Goal: Information Seeking & Learning: Learn about a topic

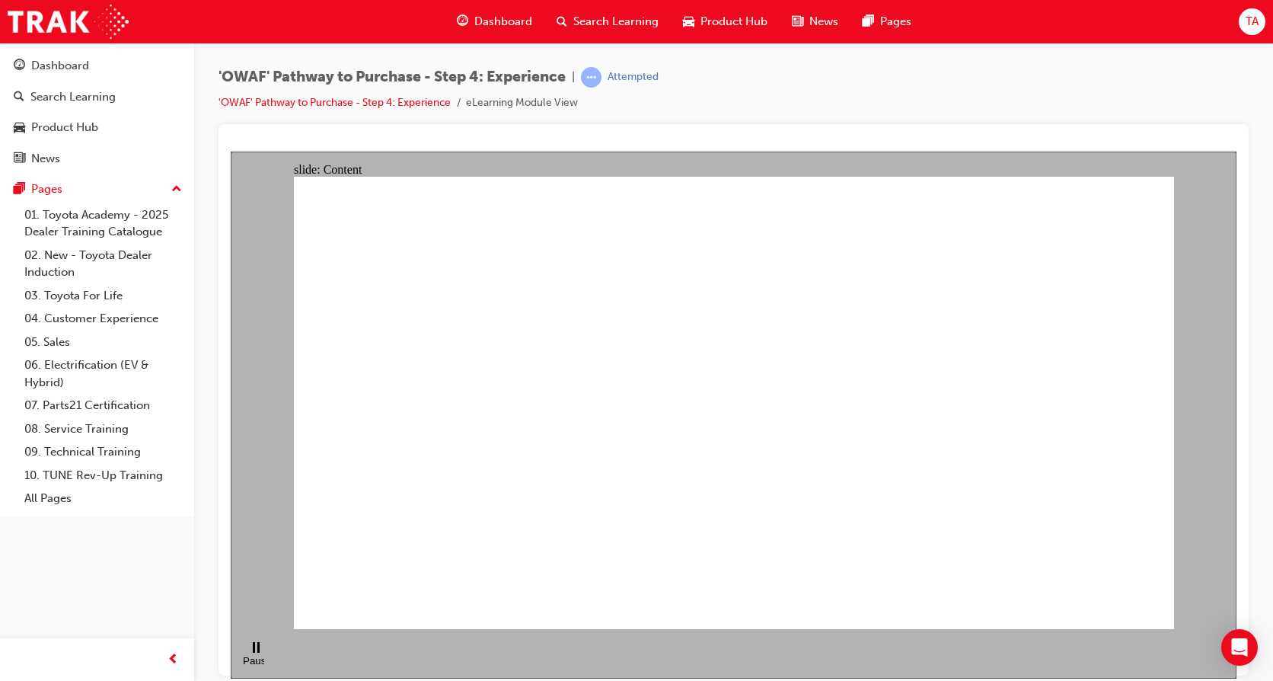
drag, startPoint x: 828, startPoint y: 286, endPoint x: 950, endPoint y: 286, distance: 122.6
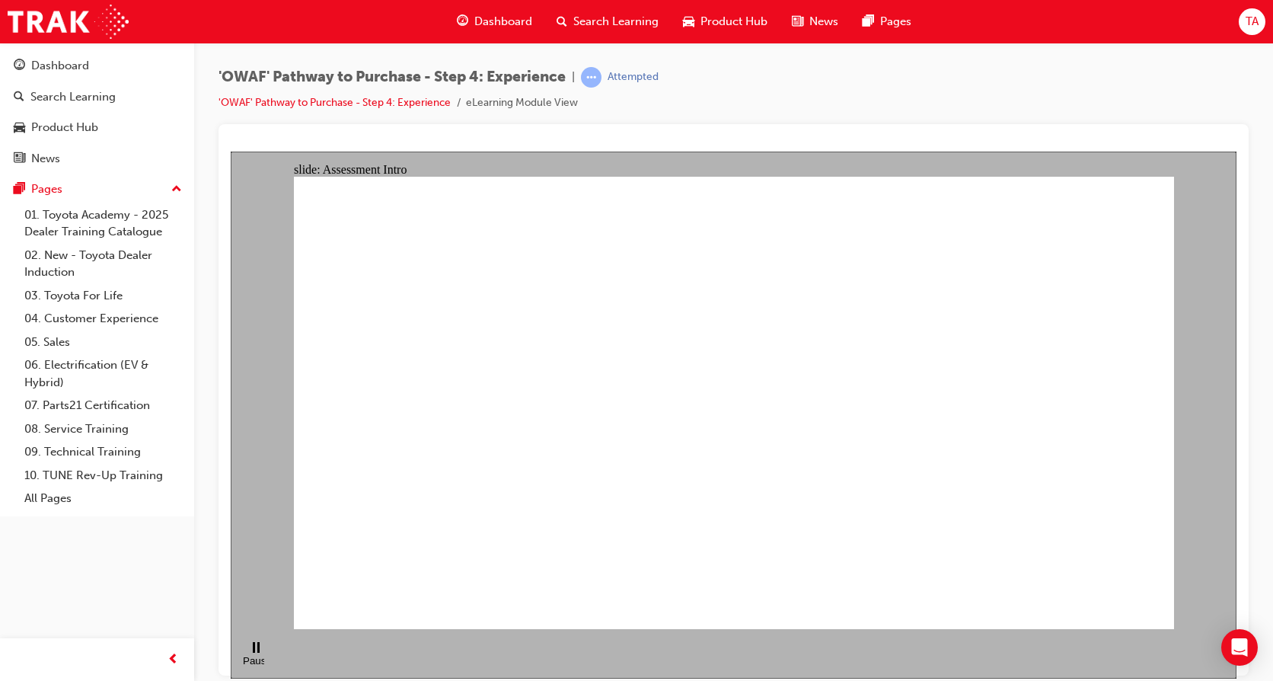
checkbox input "true"
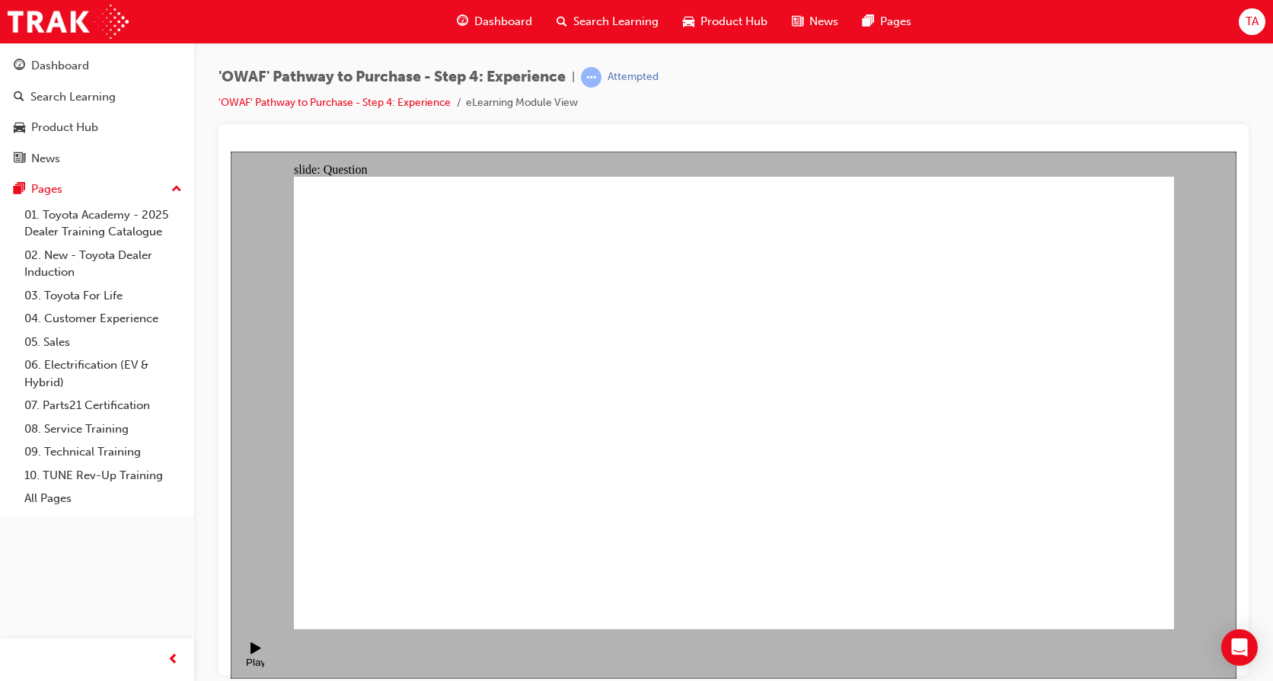
checkbox input "true"
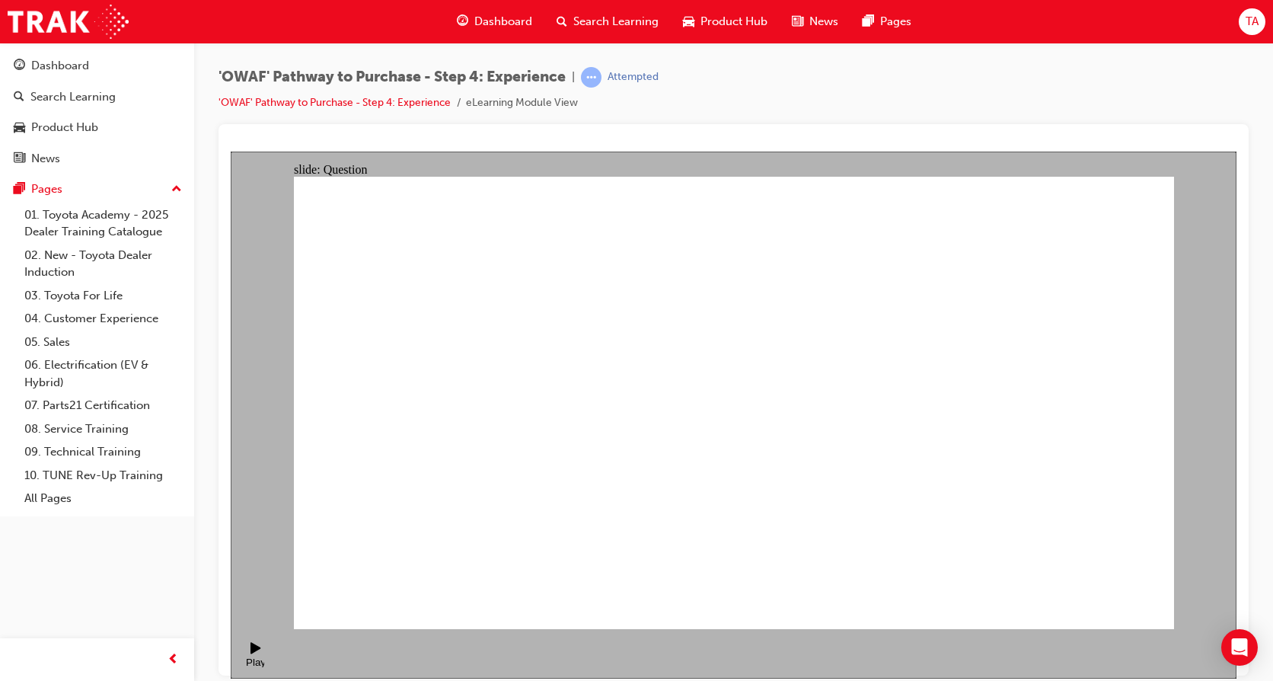
checkbox input "false"
drag, startPoint x: 1052, startPoint y: 443, endPoint x: 495, endPoint y: 439, distance: 556.6
drag, startPoint x: 1087, startPoint y: 414, endPoint x: 516, endPoint y: 428, distance: 571.3
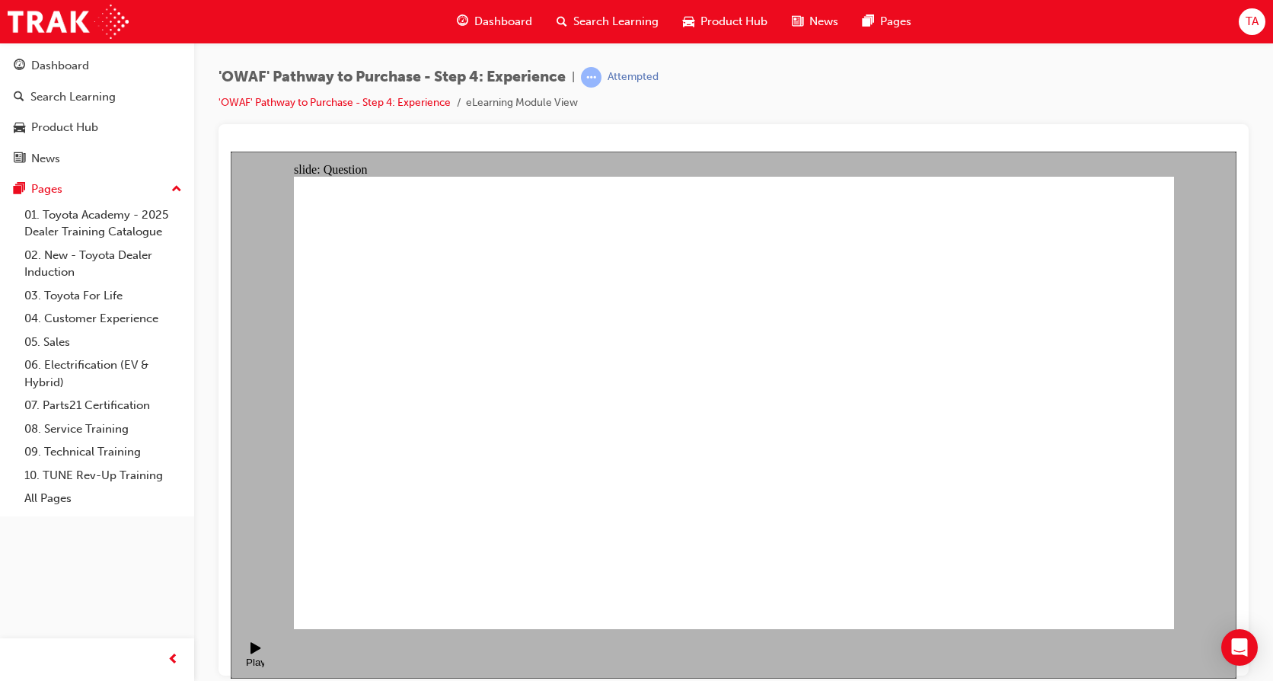
drag, startPoint x: 1033, startPoint y: 405, endPoint x: 408, endPoint y: 424, distance: 624.7
drag, startPoint x: 1069, startPoint y: 448, endPoint x: 573, endPoint y: 369, distance: 502.7
drag, startPoint x: 1077, startPoint y: 410, endPoint x: 850, endPoint y: 427, distance: 228.3
drag, startPoint x: 1072, startPoint y: 414, endPoint x: 798, endPoint y: 451, distance: 276.5
drag, startPoint x: 1082, startPoint y: 410, endPoint x: 593, endPoint y: 402, distance: 488.9
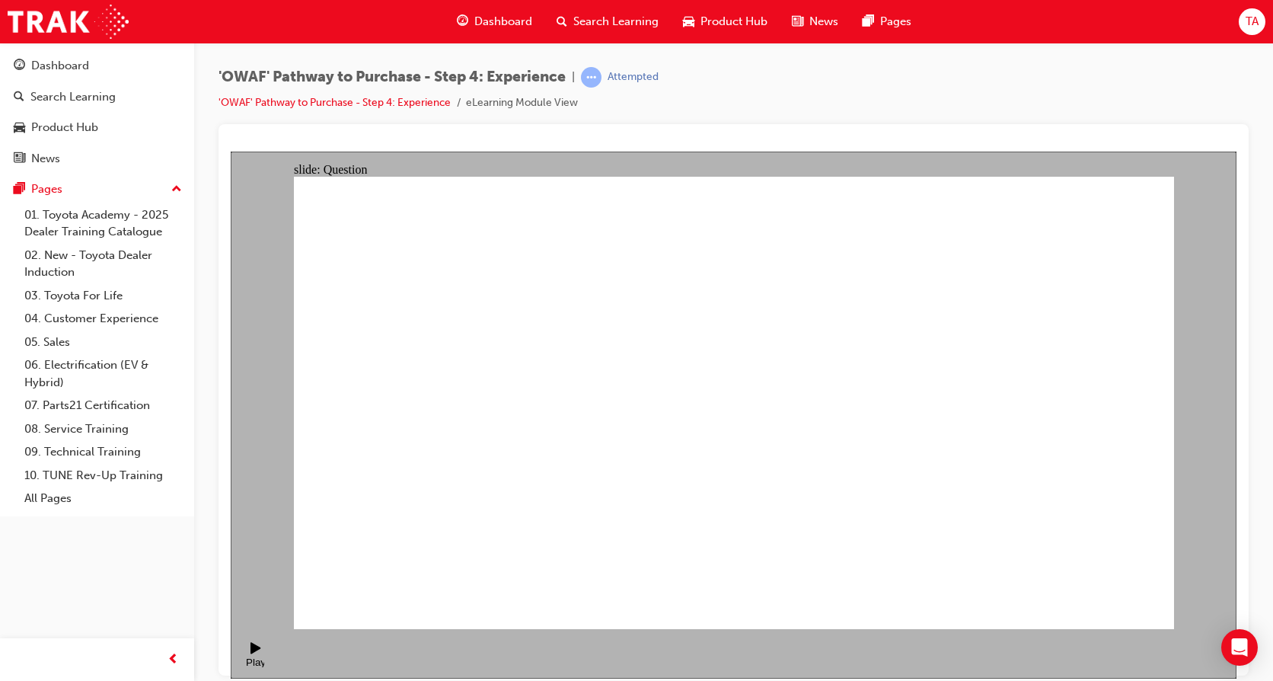
drag, startPoint x: 1083, startPoint y: 415, endPoint x: 592, endPoint y: 394, distance: 491.6
drag, startPoint x: 922, startPoint y: 417, endPoint x: 492, endPoint y: 423, distance: 430.3
drag, startPoint x: 1063, startPoint y: 420, endPoint x: 562, endPoint y: 431, distance: 501.2
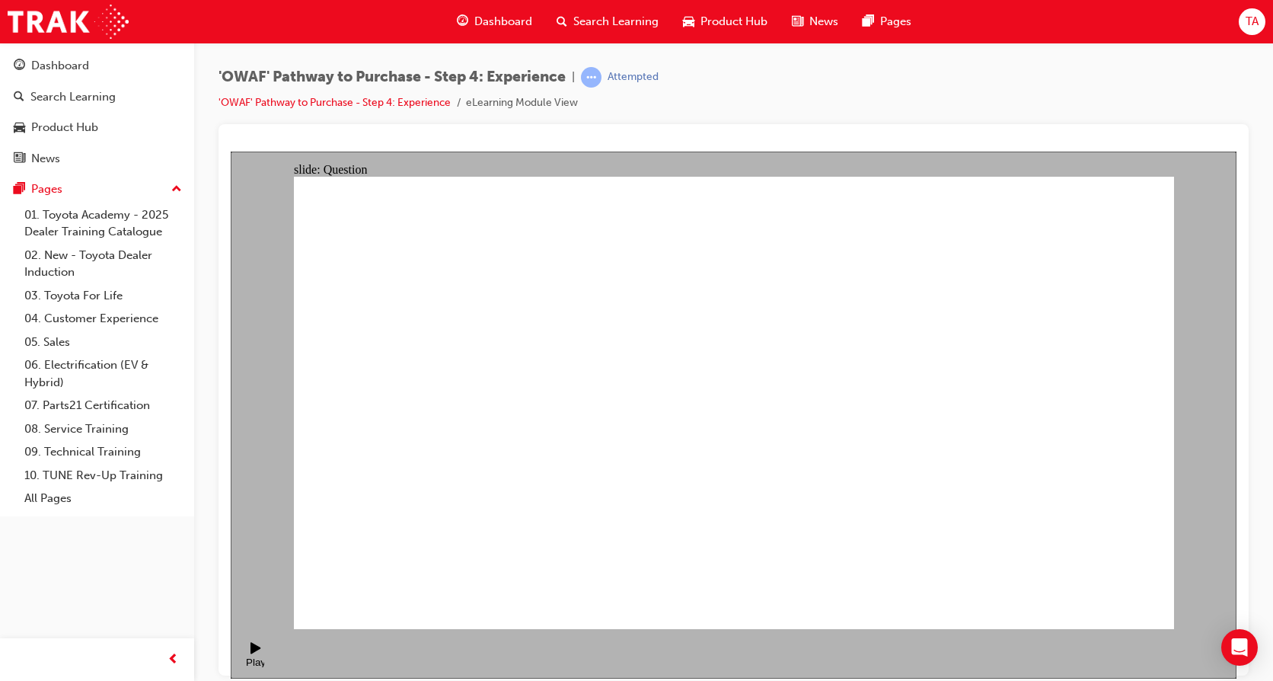
drag, startPoint x: 1043, startPoint y: 399, endPoint x: 739, endPoint y: 436, distance: 306.1
drag, startPoint x: 1034, startPoint y: 423, endPoint x: 529, endPoint y: 439, distance: 505.1
drag, startPoint x: 1025, startPoint y: 434, endPoint x: 549, endPoint y: 446, distance: 476.1
drag, startPoint x: 1054, startPoint y: 435, endPoint x: 841, endPoint y: 443, distance: 212.6
drag, startPoint x: 1087, startPoint y: 452, endPoint x: 586, endPoint y: 457, distance: 501.8
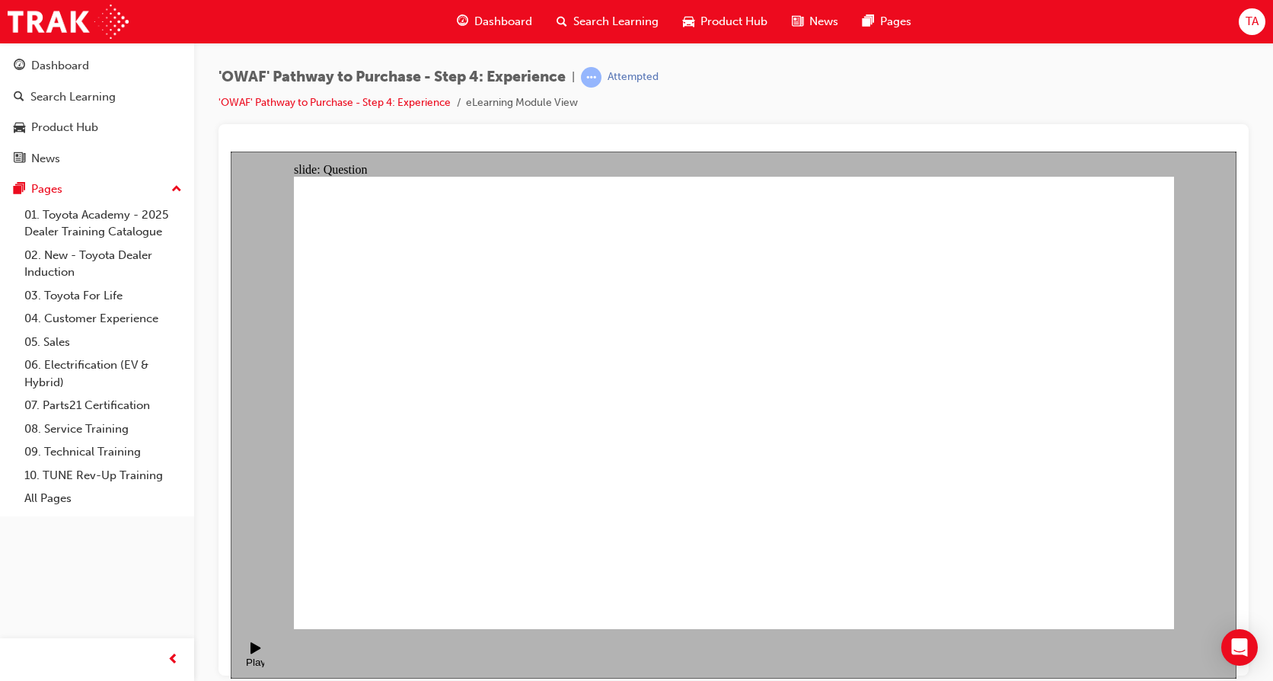
drag, startPoint x: 1039, startPoint y: 436, endPoint x: 572, endPoint y: 457, distance: 467.3
drag, startPoint x: 916, startPoint y: 260, endPoint x: 754, endPoint y: 372, distance: 196.6
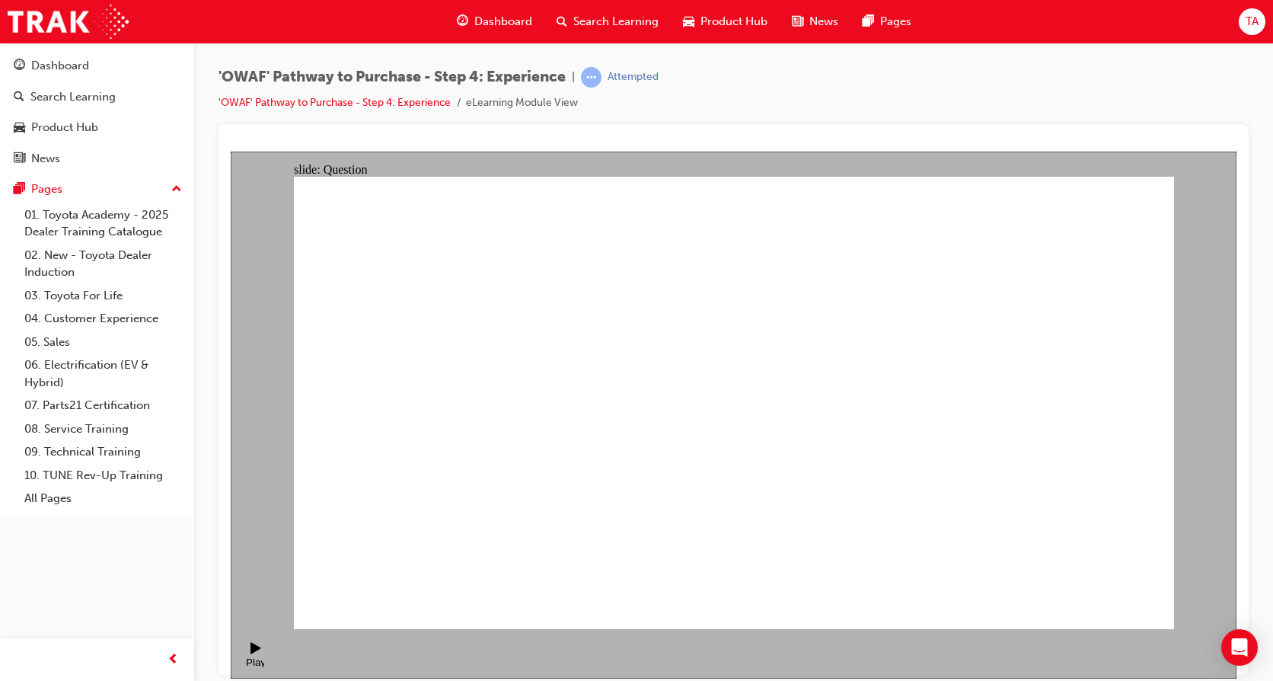
drag, startPoint x: 901, startPoint y: 275, endPoint x: 723, endPoint y: 365, distance: 198.9
drag, startPoint x: 710, startPoint y: 512, endPoint x: 897, endPoint y: 388, distance: 224.1
drag, startPoint x: 823, startPoint y: 503, endPoint x: 1023, endPoint y: 367, distance: 241.8
drag, startPoint x: 1010, startPoint y: 362, endPoint x: 717, endPoint y: 365, distance: 293.2
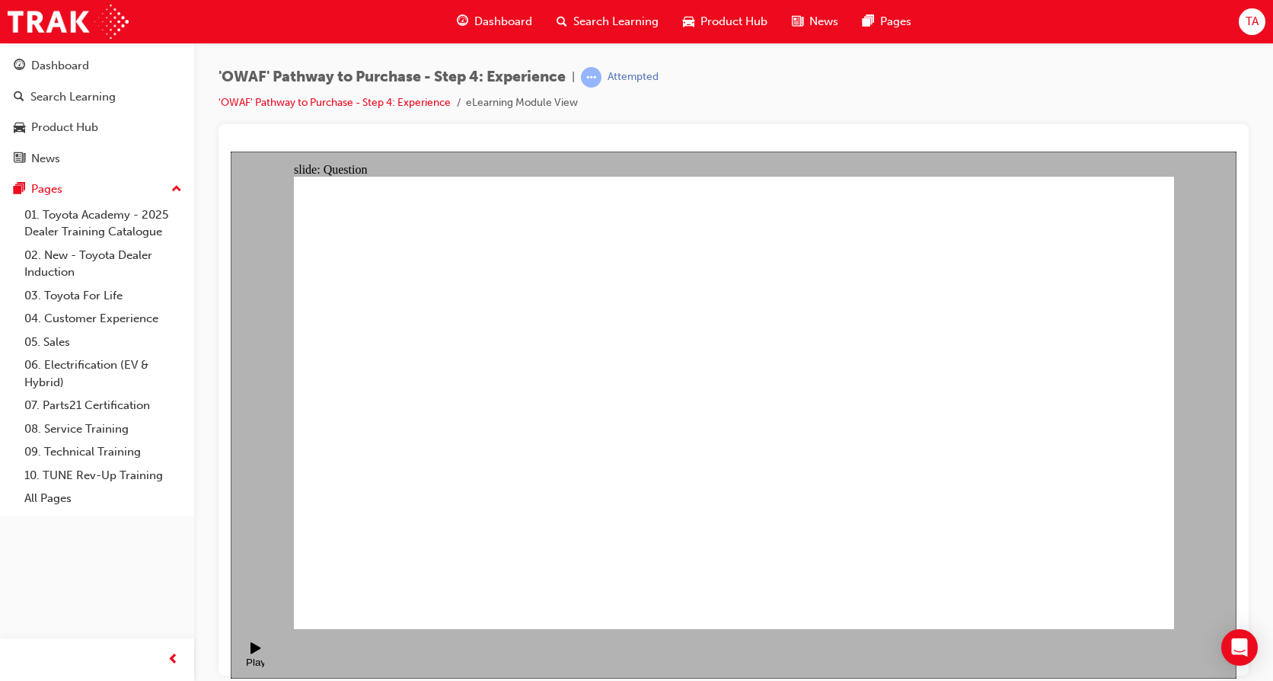
drag, startPoint x: 1023, startPoint y: 526, endPoint x: 812, endPoint y: 388, distance: 252.6
drag, startPoint x: 921, startPoint y: 506, endPoint x: 1023, endPoint y: 376, distance: 165.9
drag, startPoint x: 1023, startPoint y: 376, endPoint x: 1007, endPoint y: 515, distance: 139.5
drag, startPoint x: 921, startPoint y: 497, endPoint x: 1030, endPoint y: 372, distance: 165.7
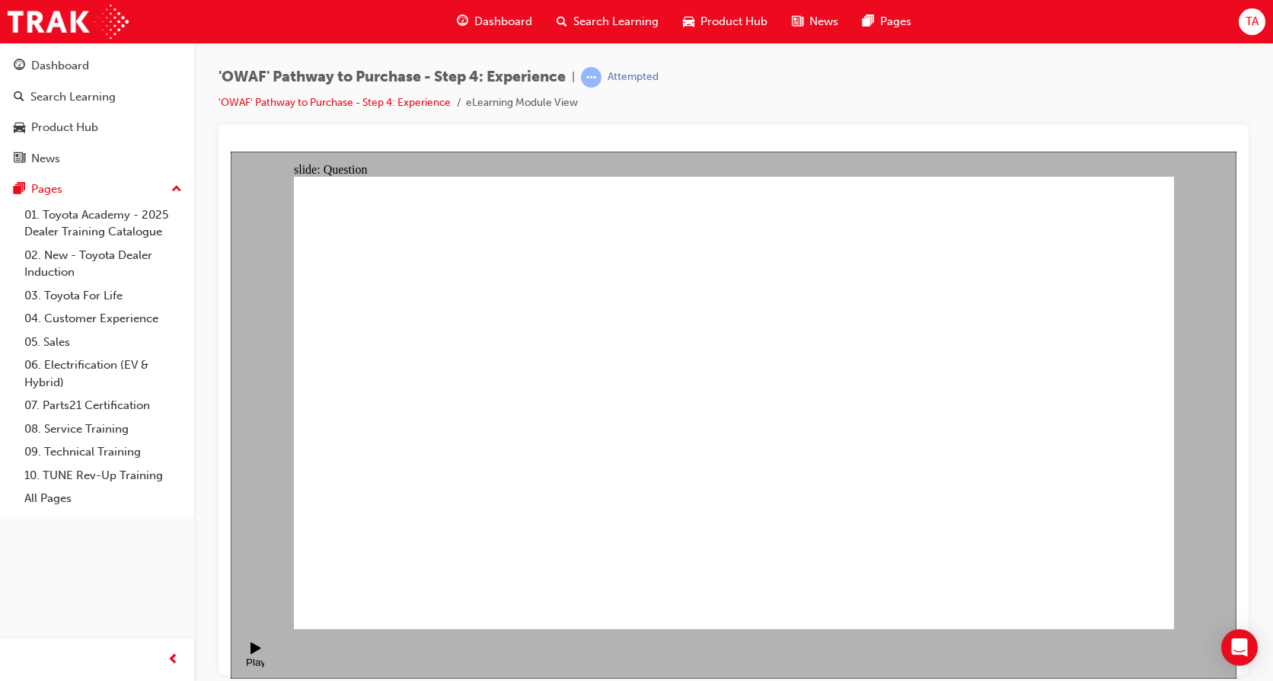
drag, startPoint x: 1130, startPoint y: 500, endPoint x: 1131, endPoint y: 364, distance: 135.5
drag, startPoint x: 1111, startPoint y: 388, endPoint x: 1055, endPoint y: 532, distance: 154.6
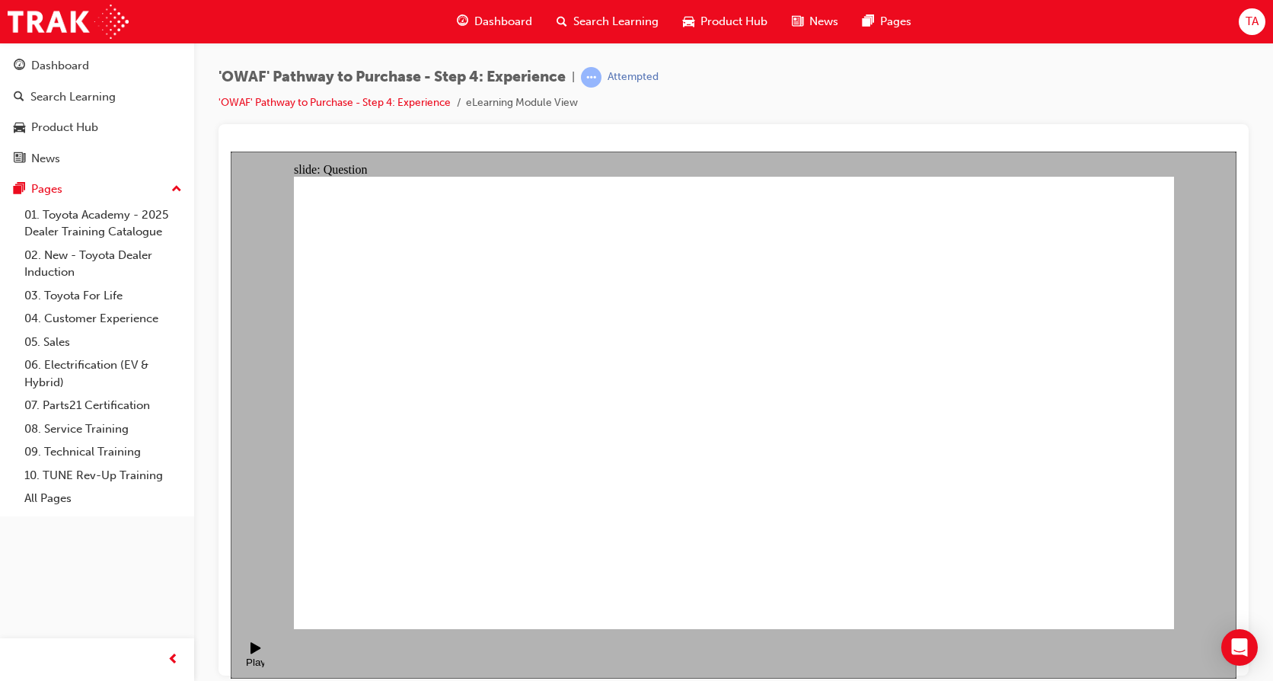
drag, startPoint x: 1026, startPoint y: 401, endPoint x: 974, endPoint y: 526, distance: 135.5
drag, startPoint x: 1125, startPoint y: 487, endPoint x: 1033, endPoint y: 349, distance: 166.4
drag, startPoint x: 755, startPoint y: 516, endPoint x: 1097, endPoint y: 385, distance: 367.1
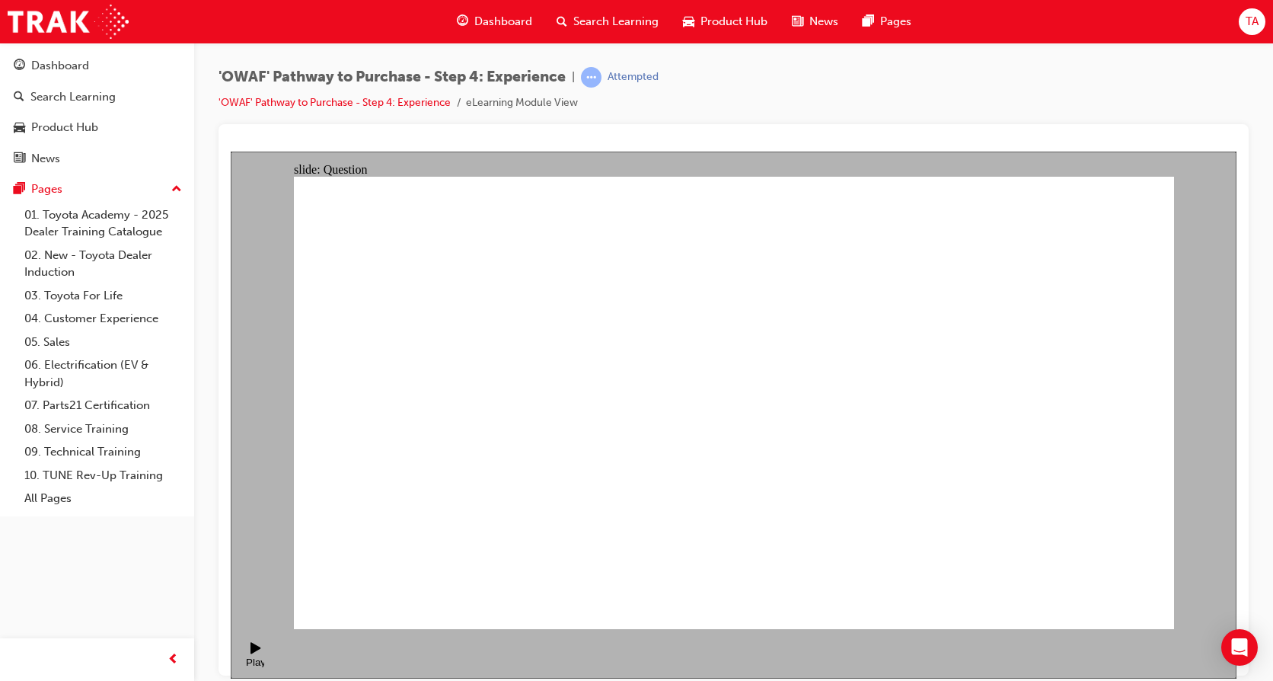
drag, startPoint x: 587, startPoint y: 506, endPoint x: 592, endPoint y: 519, distance: 13.0
drag, startPoint x: 593, startPoint y: 545, endPoint x: 710, endPoint y: 361, distance: 218.4
drag, startPoint x: 778, startPoint y: 509, endPoint x: 1014, endPoint y: 358, distance: 280.5
drag, startPoint x: 922, startPoint y: 544, endPoint x: 982, endPoint y: 380, distance: 174.4
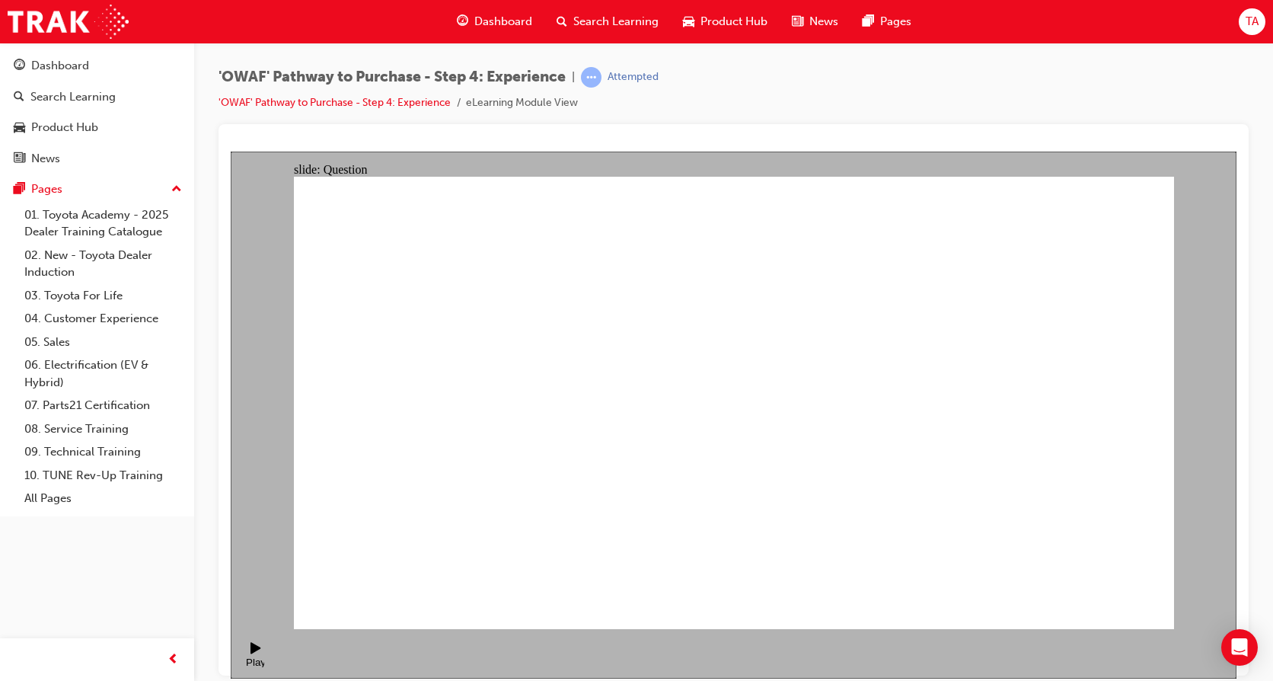
radio input "true"
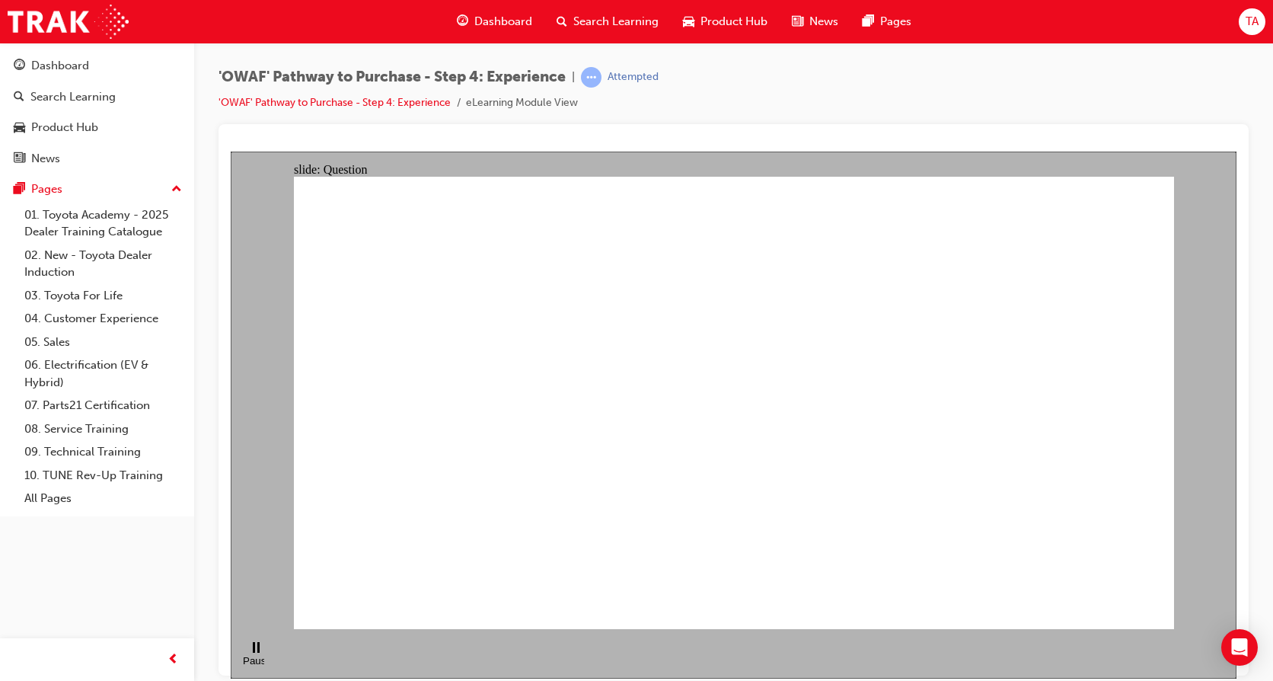
checkbox input "true"
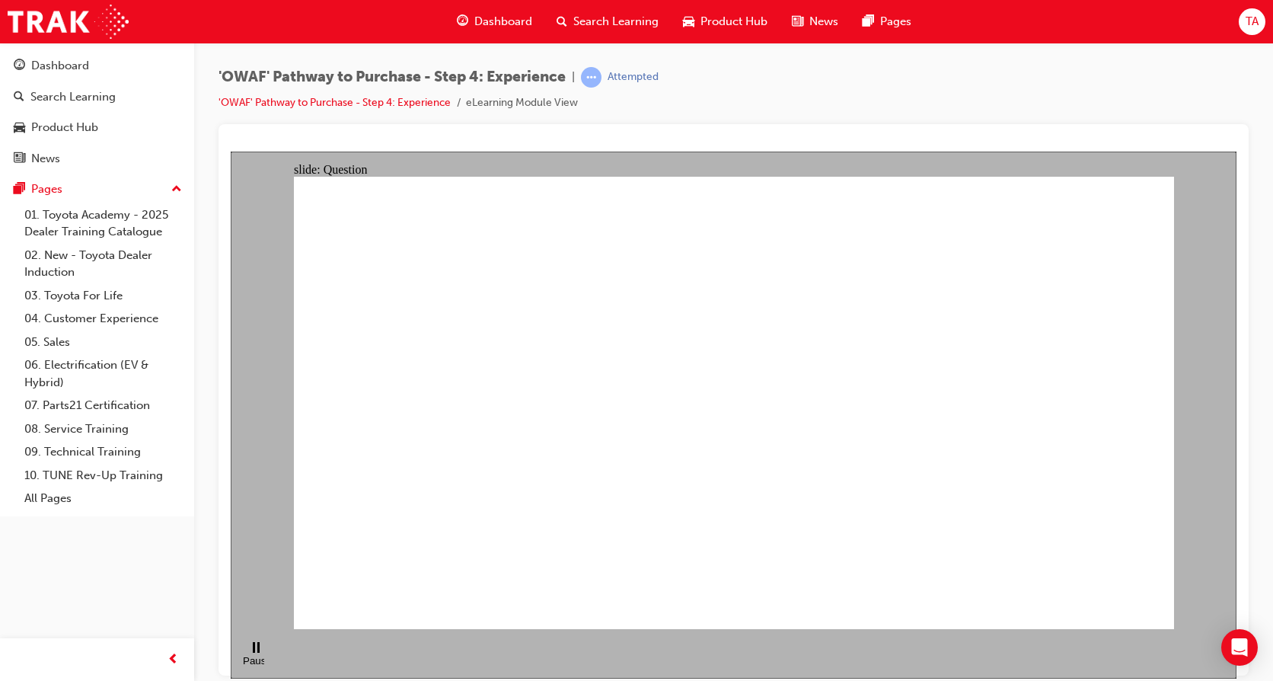
drag, startPoint x: 786, startPoint y: 438, endPoint x: 468, endPoint y: 440, distance: 317.5
drag, startPoint x: 1041, startPoint y: 425, endPoint x: 695, endPoint y: 465, distance: 348.0
drag, startPoint x: 1037, startPoint y: 455, endPoint x: 774, endPoint y: 471, distance: 263.1
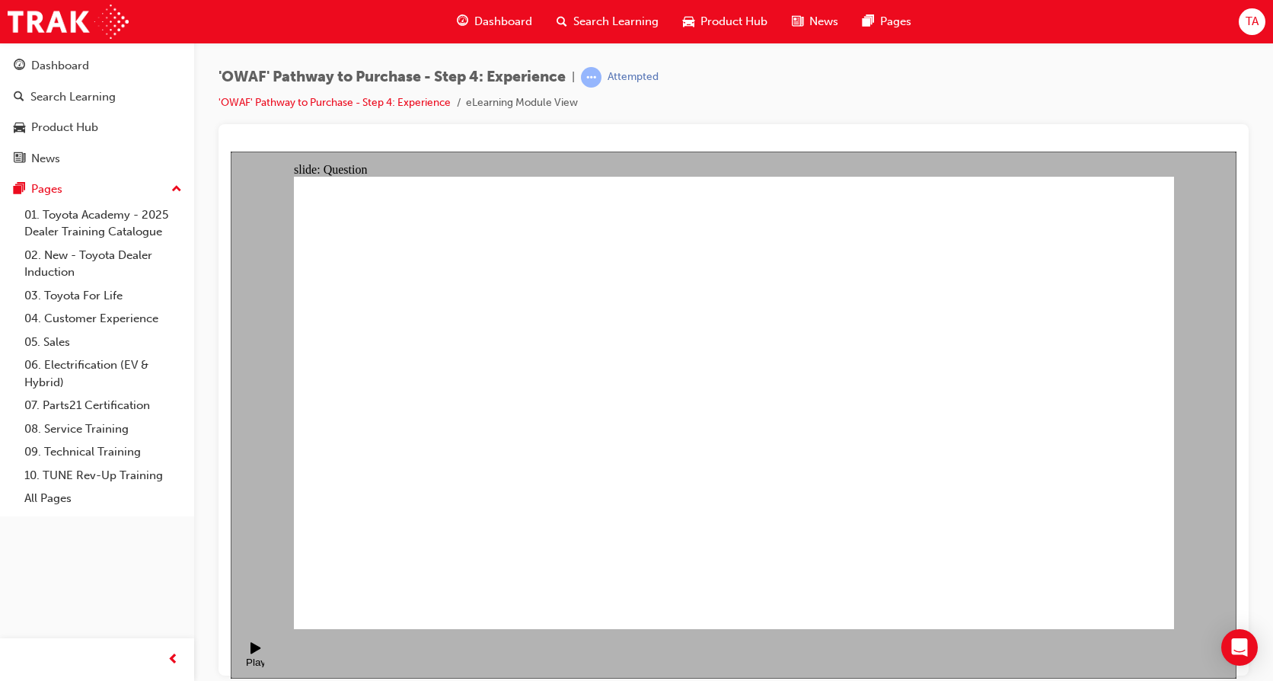
drag, startPoint x: 1026, startPoint y: 462, endPoint x: 500, endPoint y: 445, distance: 527.2
drag, startPoint x: 1042, startPoint y: 423, endPoint x: 519, endPoint y: 429, distance: 522.4
drag, startPoint x: 1026, startPoint y: 443, endPoint x: 747, endPoint y: 458, distance: 279.1
drag, startPoint x: 1092, startPoint y: 436, endPoint x: 586, endPoint y: 428, distance: 506.4
drag, startPoint x: 1035, startPoint y: 451, endPoint x: 497, endPoint y: 455, distance: 537.6
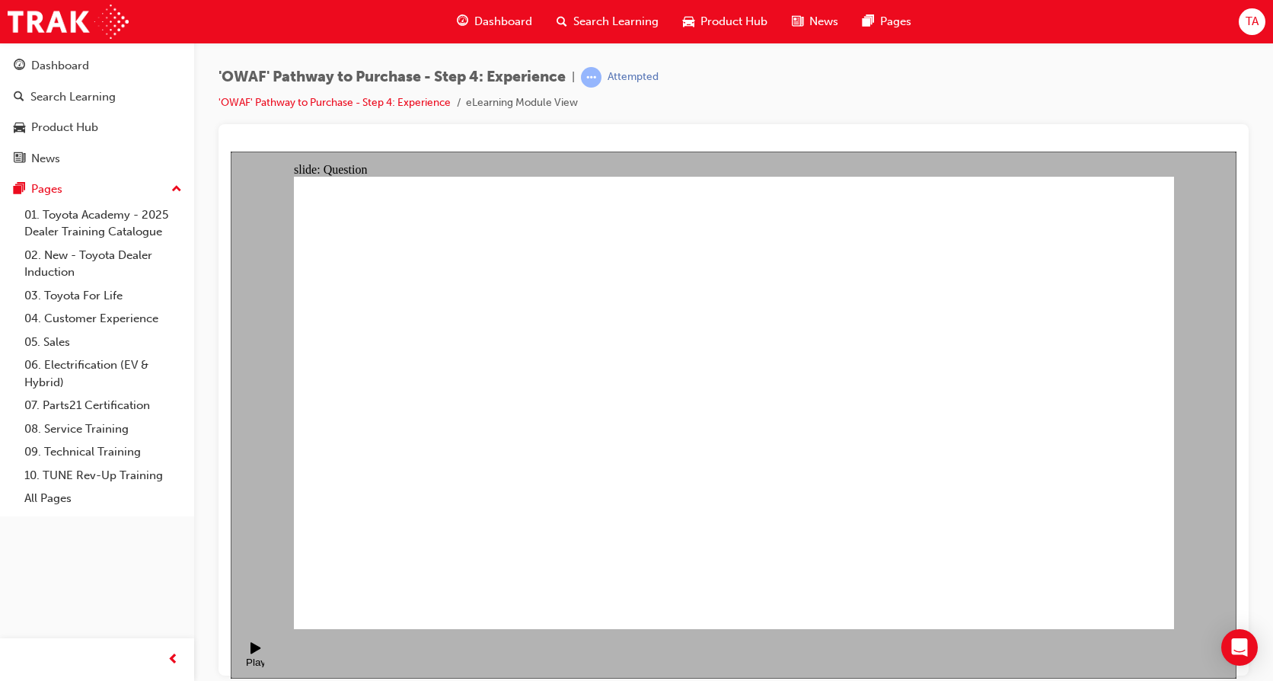
drag, startPoint x: 1012, startPoint y: 541, endPoint x: 802, endPoint y: 407, distance: 248.8
drag, startPoint x: 739, startPoint y: 535, endPoint x: 926, endPoint y: 404, distance: 227.9
drag, startPoint x: 918, startPoint y: 392, endPoint x: 1011, endPoint y: 554, distance: 186.9
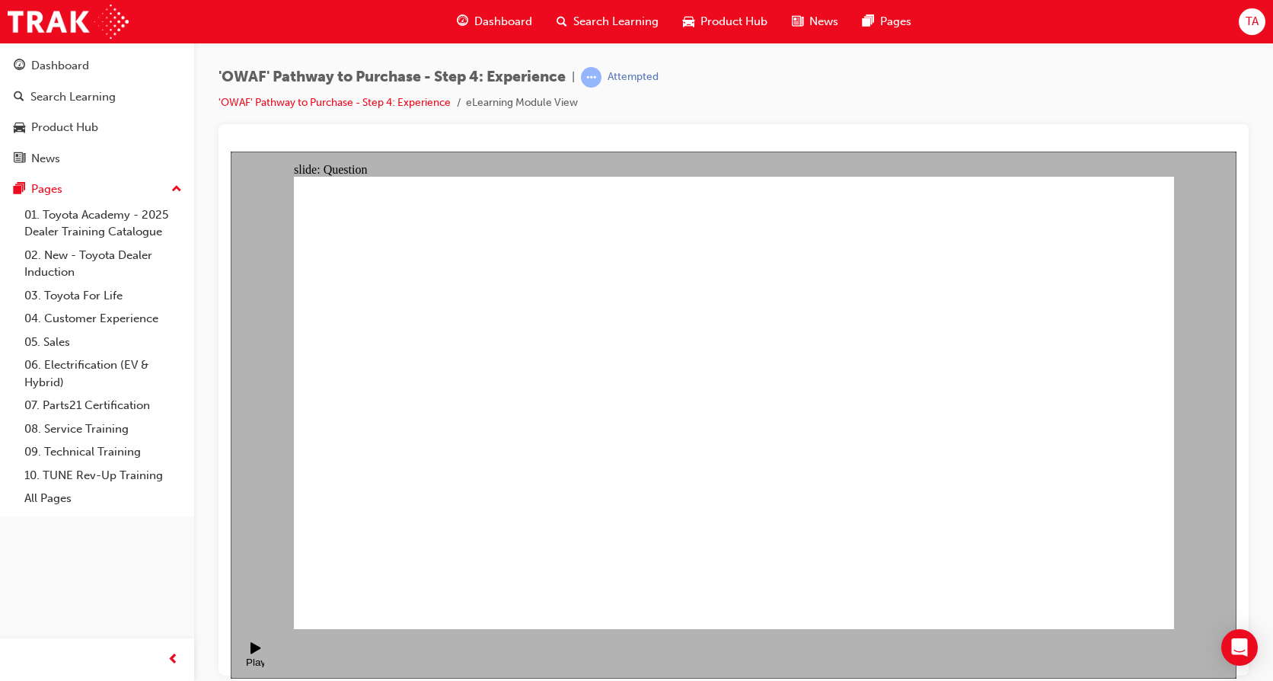
drag, startPoint x: 831, startPoint y: 541, endPoint x: 748, endPoint y: 412, distance: 153.1
drag, startPoint x: 1057, startPoint y: 455, endPoint x: 1009, endPoint y: 359, distance: 106.6
drag, startPoint x: 918, startPoint y: 536, endPoint x: 1096, endPoint y: 407, distance: 220.9
drag, startPoint x: 722, startPoint y: 511, endPoint x: 900, endPoint y: 373, distance: 225.3
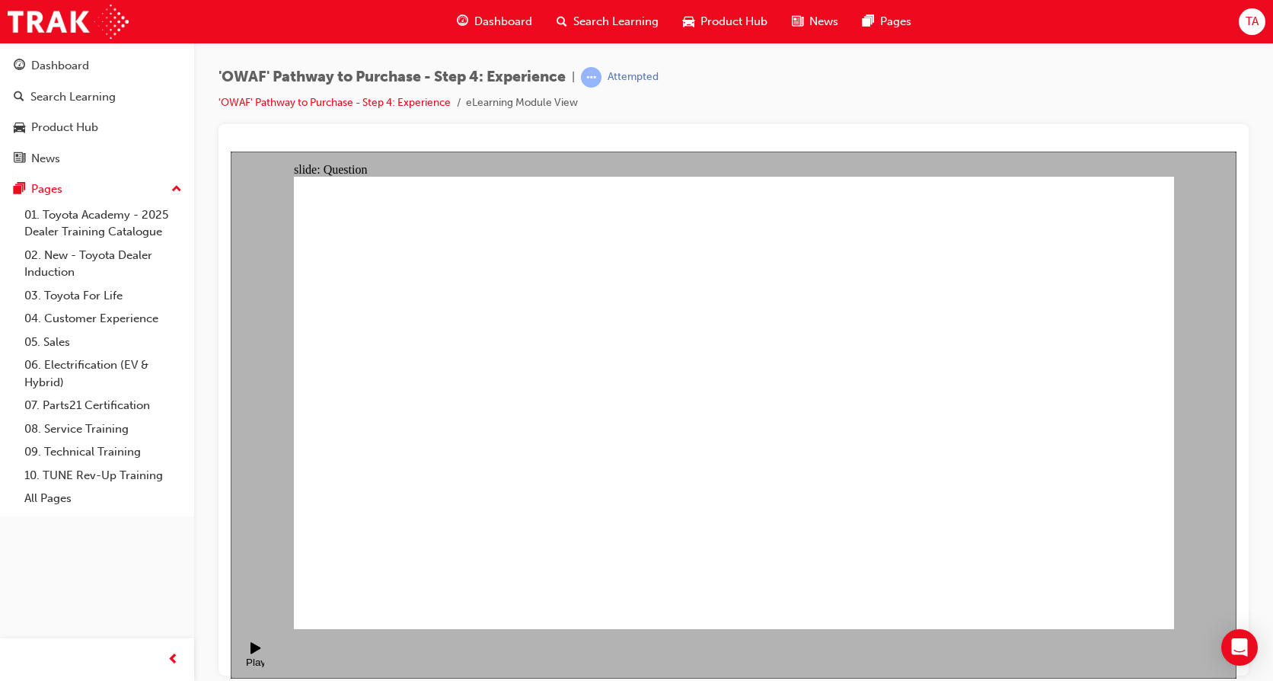
drag, startPoint x: 576, startPoint y: 539, endPoint x: 687, endPoint y: 346, distance: 222.0
drag, startPoint x: 721, startPoint y: 498, endPoint x: 935, endPoint y: 343, distance: 264.0
drag, startPoint x: 896, startPoint y: 539, endPoint x: 926, endPoint y: 410, distance: 132.8
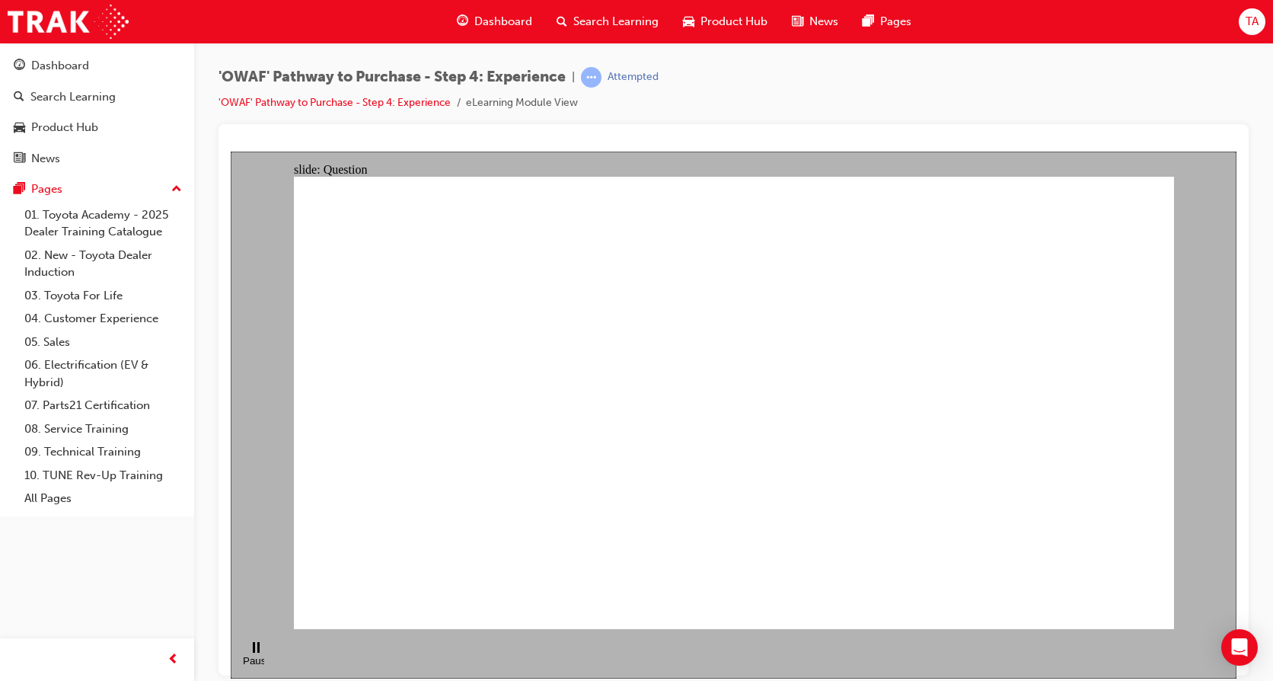
radio input "true"
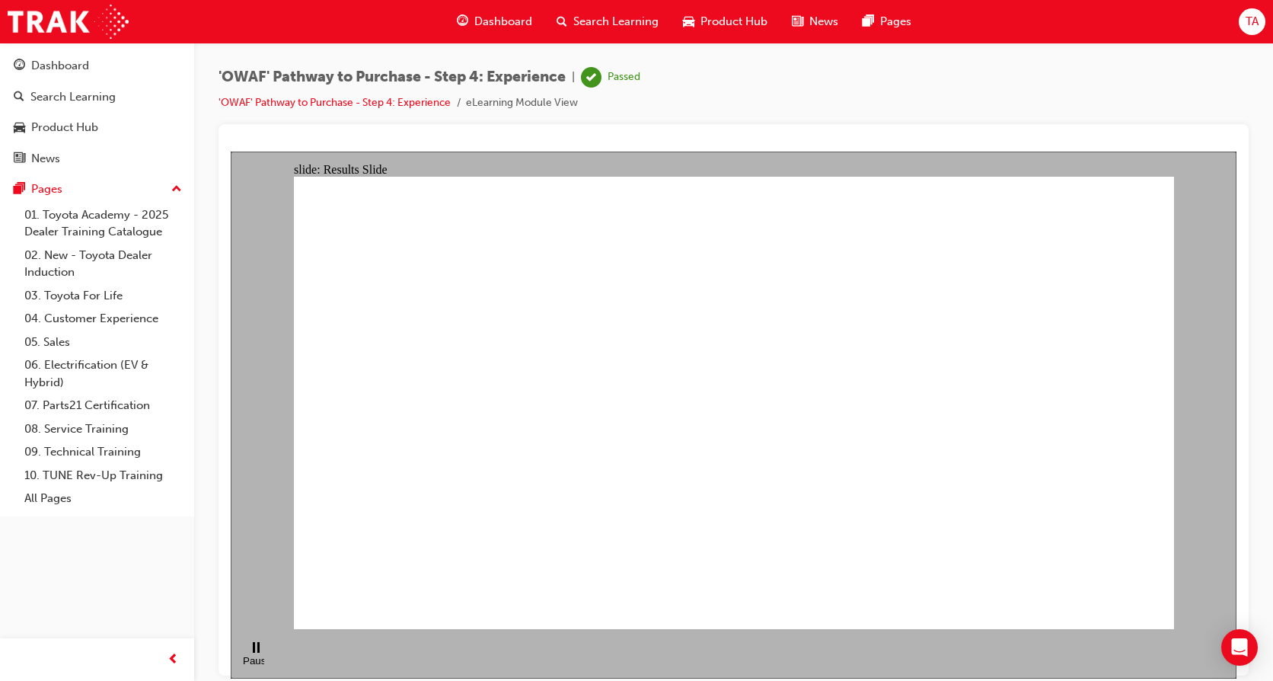
click at [500, 20] on span "Dashboard" at bounding box center [503, 22] width 58 height 18
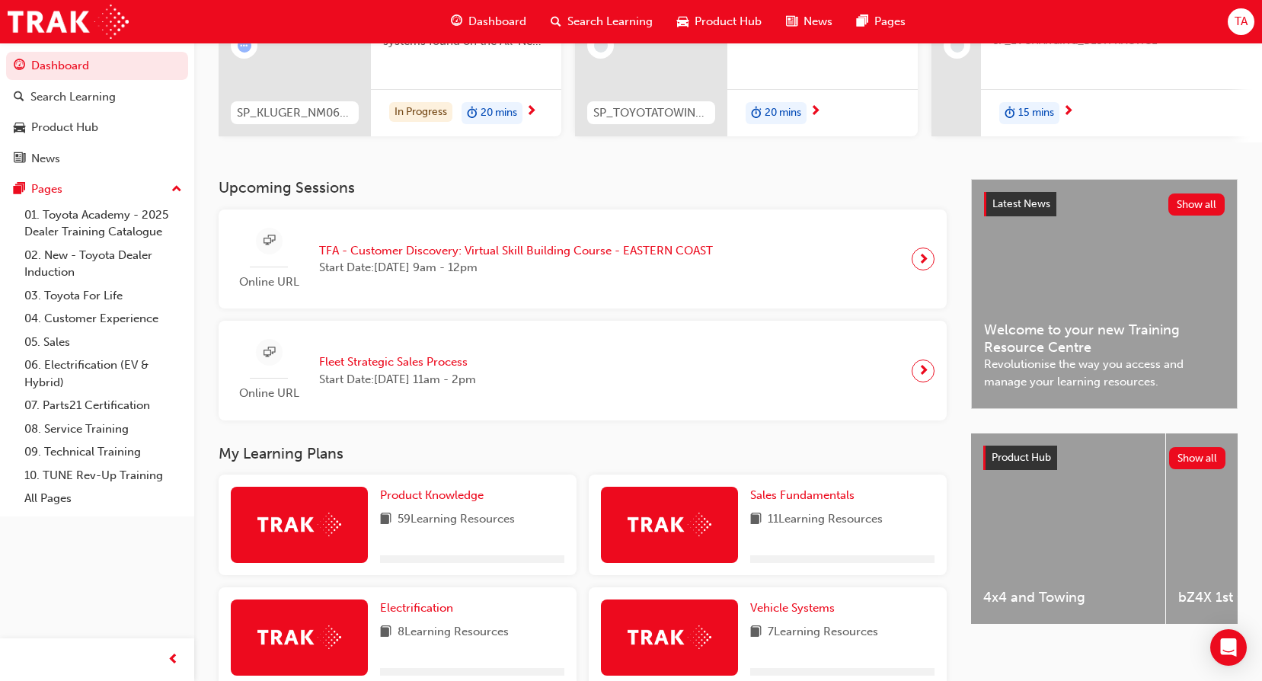
scroll to position [533, 0]
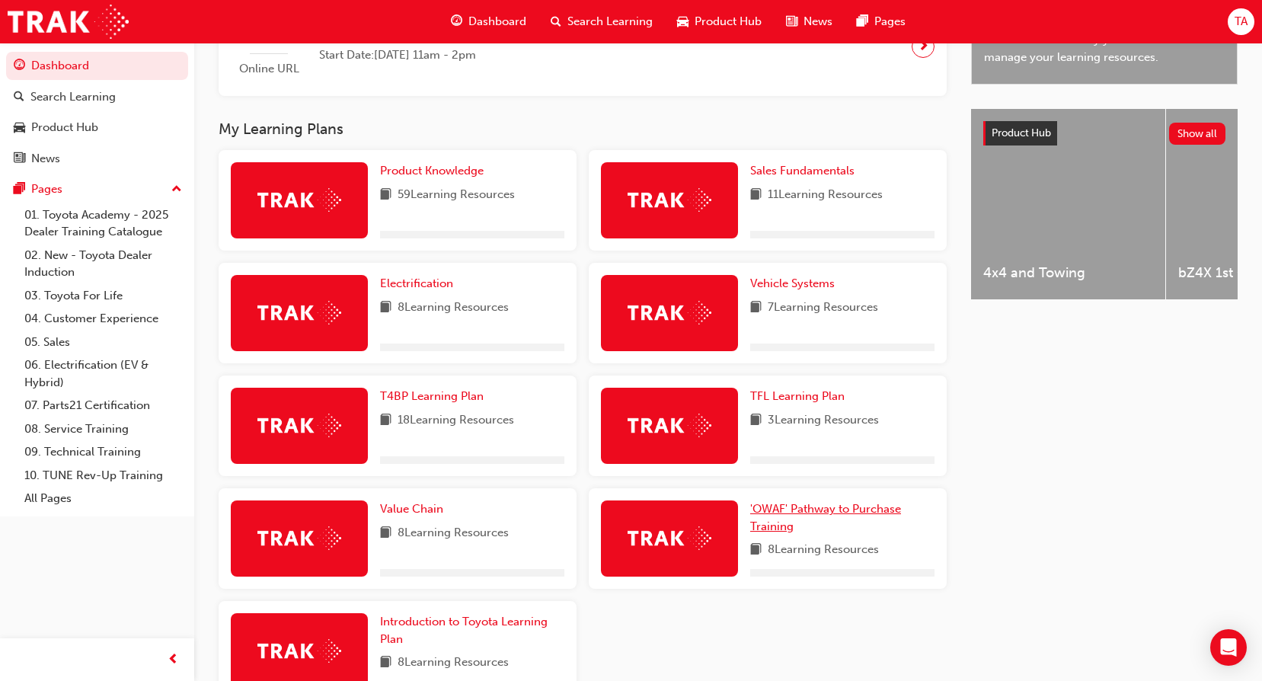
click at [796, 513] on span "'OWAF' Pathway to Purchase Training" at bounding box center [825, 517] width 151 height 31
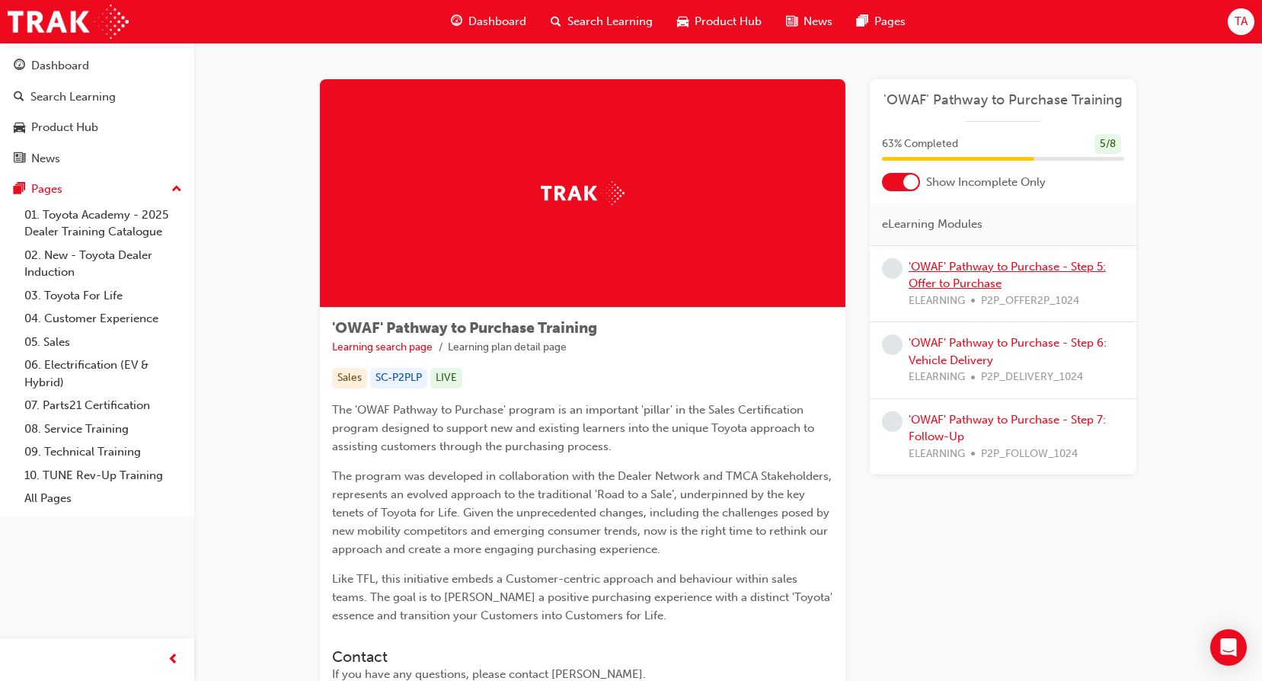
click at [1039, 267] on link "'OWAF' Pathway to Purchase - Step 5: Offer to Purchase" at bounding box center [1006, 275] width 197 height 31
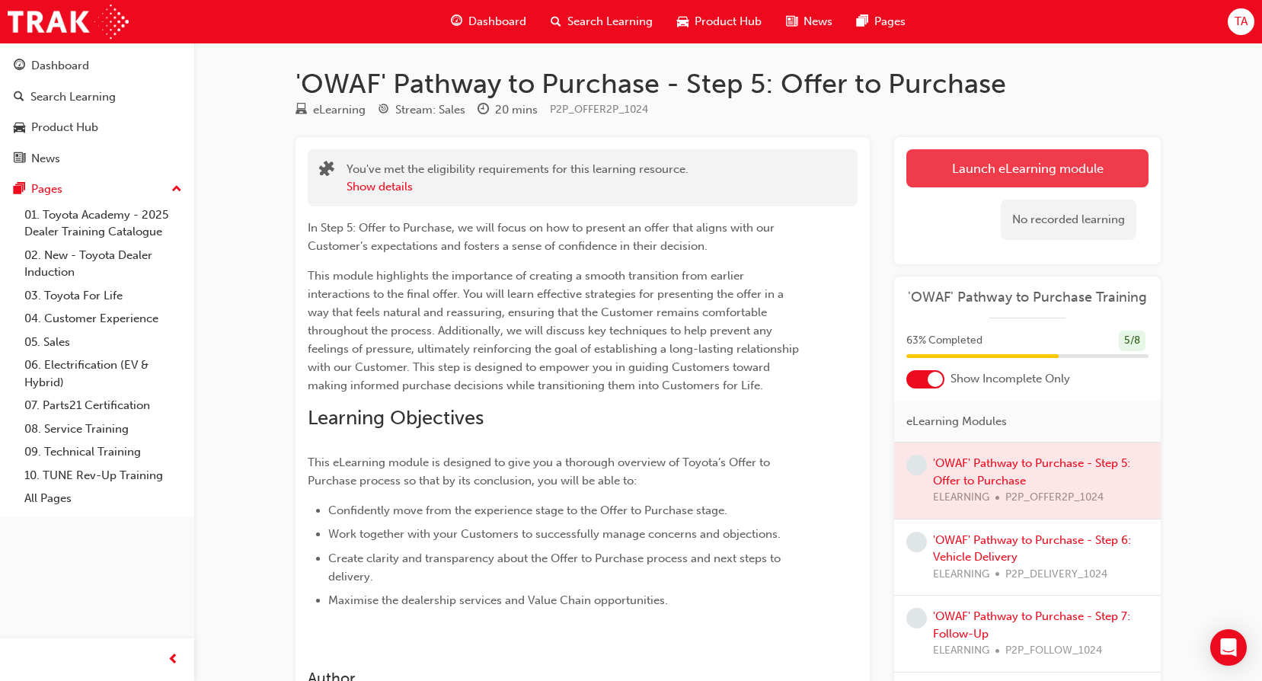
click at [1014, 158] on link "Launch eLearning module" at bounding box center [1027, 168] width 242 height 38
